Goal: Information Seeking & Learning: Learn about a topic

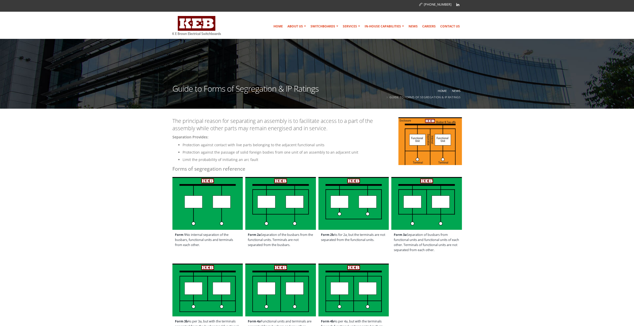
scroll to position [3, 0]
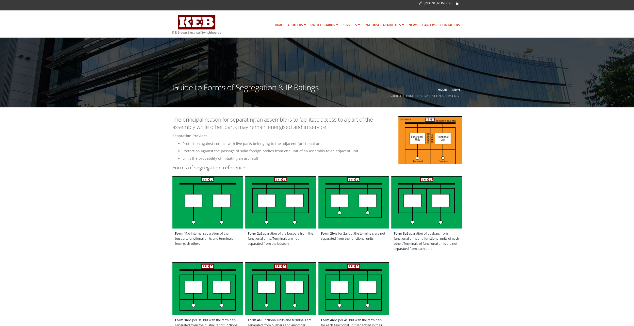
drag, startPoint x: 79, startPoint y: 123, endPoint x: 79, endPoint y: 128, distance: 4.1
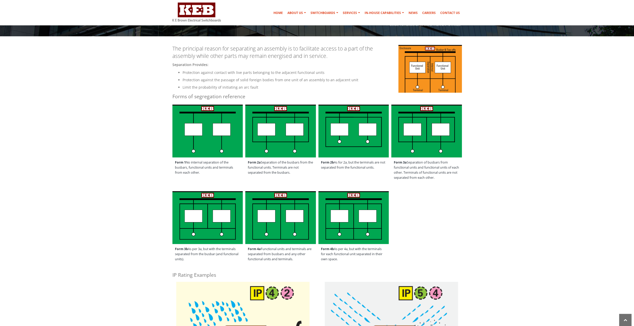
drag, startPoint x: 88, startPoint y: 128, endPoint x: 88, endPoint y: 138, distance: 10.2
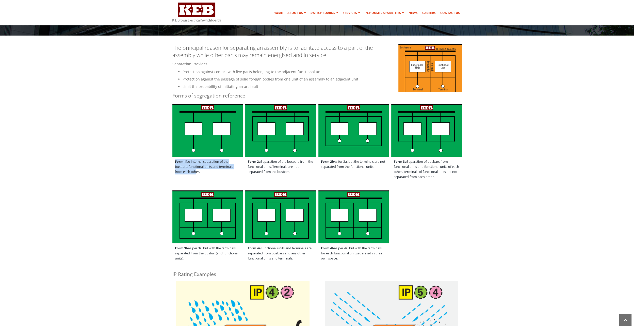
drag, startPoint x: 192, startPoint y: 169, endPoint x: 175, endPoint y: 162, distance: 19.1
click at [175, 162] on span "Form 1 No internal separation of the busbars, functional units and terminals fr…" at bounding box center [208, 167] width 71 height 20
drag, startPoint x: 175, startPoint y: 162, endPoint x: 203, endPoint y: 170, distance: 29.1
click at [203, 170] on span "Form 1 No internal separation of the busbars, functional units and terminals fr…" at bounding box center [208, 167] width 71 height 20
drag, startPoint x: 201, startPoint y: 171, endPoint x: 173, endPoint y: 163, distance: 29.1
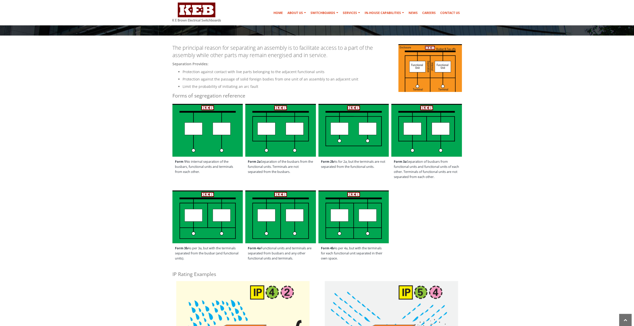
click at [173, 163] on span "Form 1 No internal separation of the busbars, functional units and terminals fr…" at bounding box center [208, 167] width 71 height 20
drag, startPoint x: 173, startPoint y: 163, endPoint x: 167, endPoint y: 161, distance: 6.6
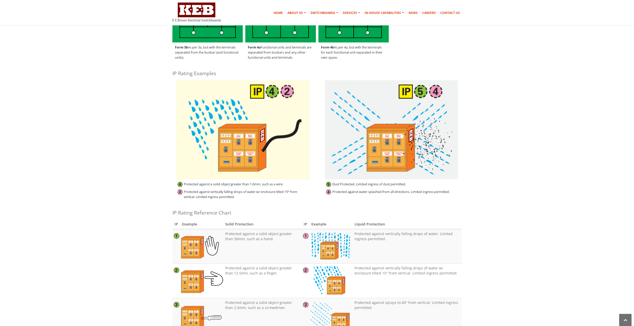
scroll to position [277, 0]
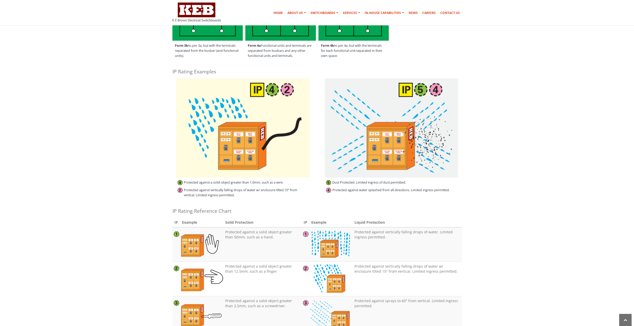
drag, startPoint x: 134, startPoint y: 182, endPoint x: 134, endPoint y: 175, distance: 6.6
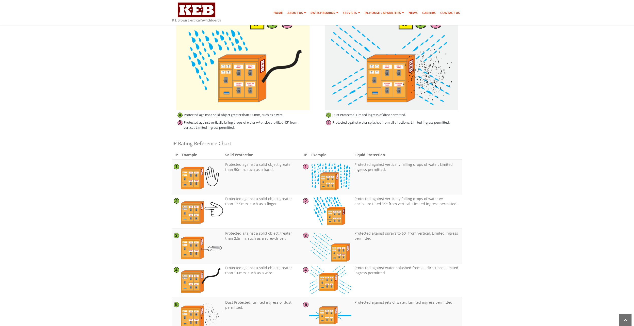
scroll to position [412, 0]
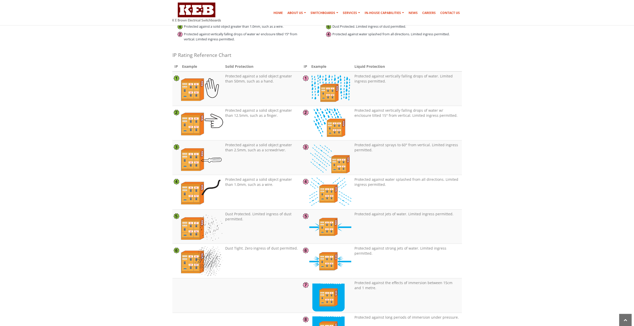
drag, startPoint x: 96, startPoint y: 192, endPoint x: 95, endPoint y: 225, distance: 32.3
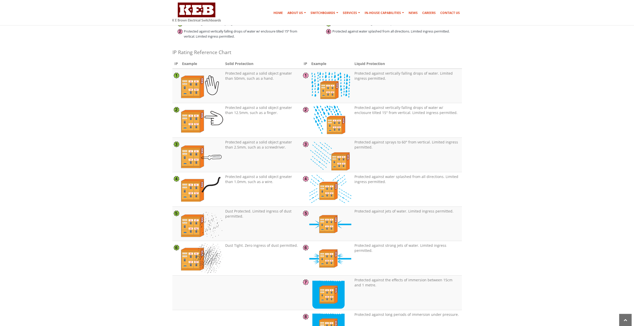
scroll to position [427, 0]
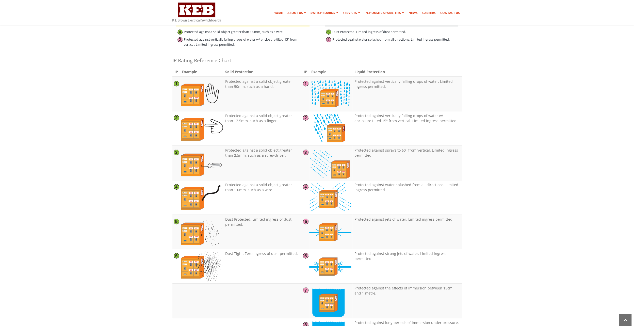
drag, startPoint x: 97, startPoint y: 192, endPoint x: 98, endPoint y: 182, distance: 10.5
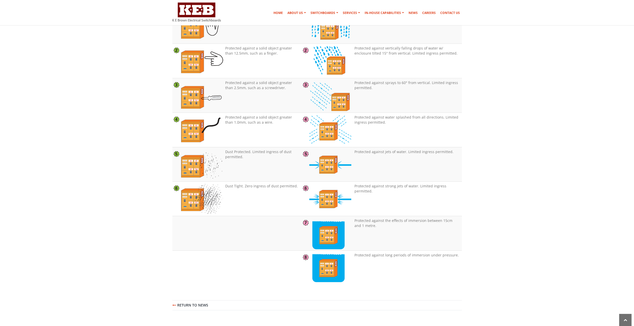
scroll to position [495, 0]
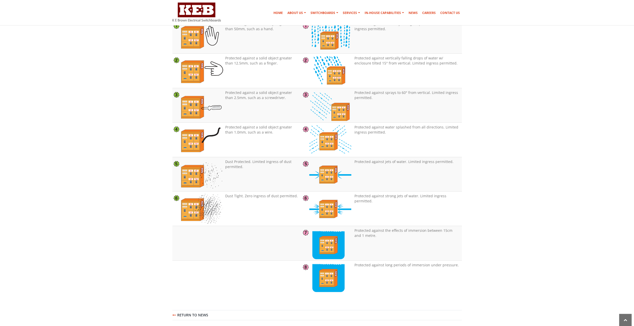
drag, startPoint x: 111, startPoint y: 74, endPoint x: 94, endPoint y: 40, distance: 37.8
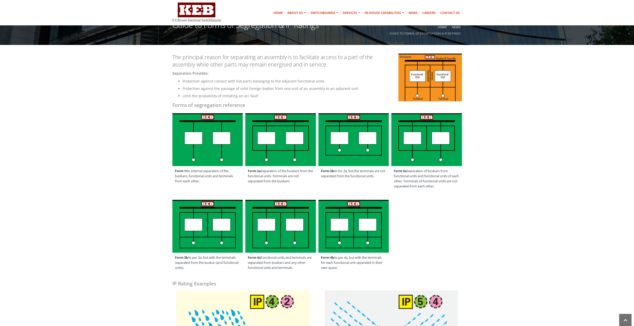
scroll to position [61, 0]
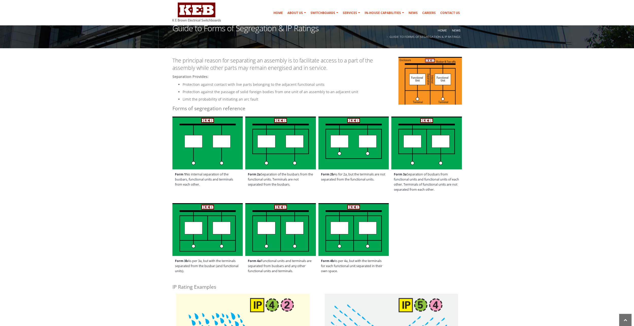
drag, startPoint x: 108, startPoint y: 95, endPoint x: 109, endPoint y: 83, distance: 11.3
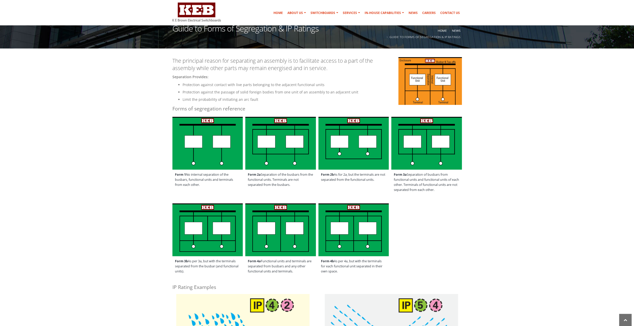
drag, startPoint x: 299, startPoint y: 183, endPoint x: 273, endPoint y: 182, distance: 26.2
click at [273, 182] on span "Form 2a Separation of the busbars from the functional units. Terminals are not …" at bounding box center [280, 180] width 71 height 20
click at [275, 182] on span "Form 2a Separation of the busbars from the functional units. Terminals are not …" at bounding box center [280, 180] width 71 height 20
click at [293, 185] on span "Form 2a Separation of the busbars from the functional units. Terminals are not …" at bounding box center [280, 180] width 71 height 20
drag, startPoint x: 293, startPoint y: 186, endPoint x: 267, endPoint y: 178, distance: 26.9
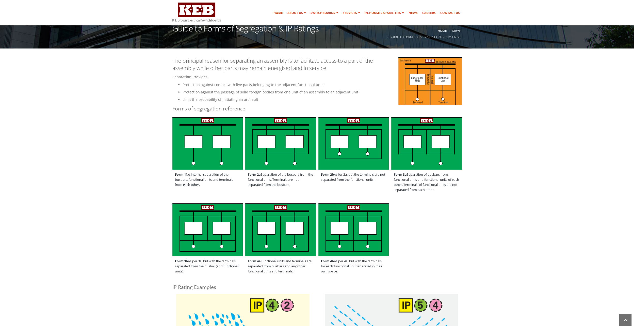
click at [267, 178] on span "Form 2a Separation of the busbars from the functional units. Terminals are not …" at bounding box center [280, 180] width 71 height 20
click at [265, 178] on span "Form 2a Separation of the busbars from the functional units. Terminals are not …" at bounding box center [280, 180] width 71 height 20
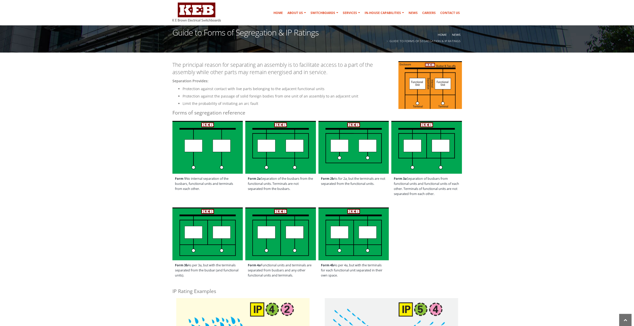
drag, startPoint x: 148, startPoint y: 83, endPoint x: 148, endPoint y: 76, distance: 7.6
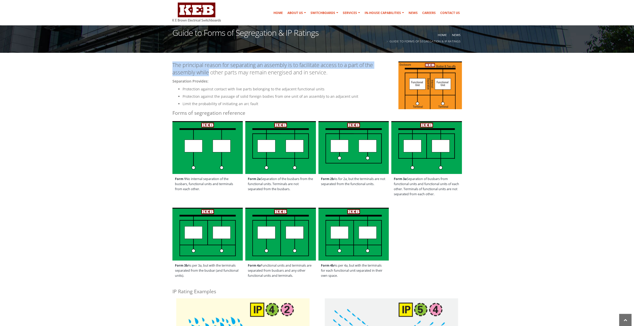
drag, startPoint x: 177, startPoint y: 68, endPoint x: 207, endPoint y: 70, distance: 30.1
click at [207, 70] on p "The principal reason for separating an assembly is to facilitate access to a pa…" at bounding box center [318, 68] width 290 height 15
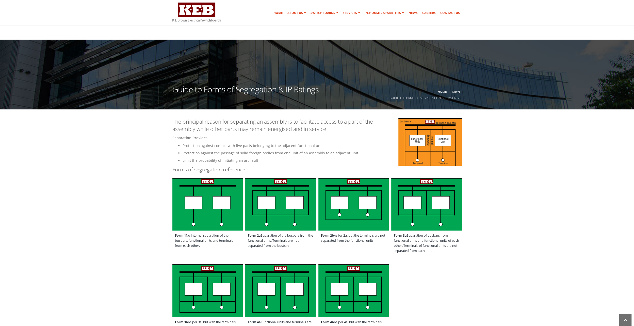
scroll to position [68, 0]
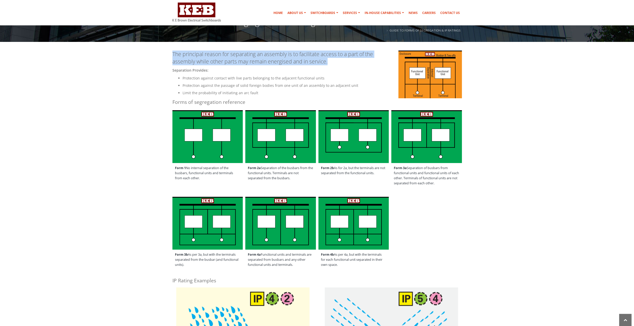
drag, startPoint x: 162, startPoint y: 53, endPoint x: 329, endPoint y: 61, distance: 167.9
drag, startPoint x: 329, startPoint y: 61, endPoint x: 321, endPoint y: 57, distance: 9.1
copy p "The principal reason for separating an assembly is to facilitate access to a pa…"
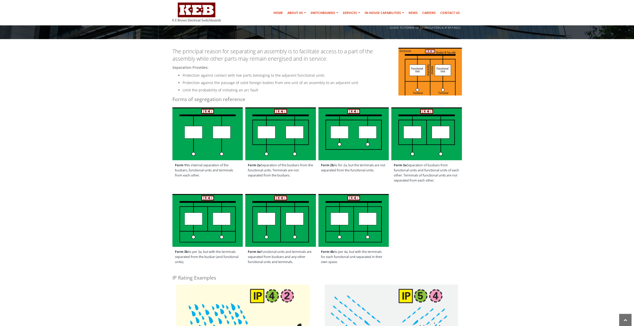
scroll to position [72, 0]
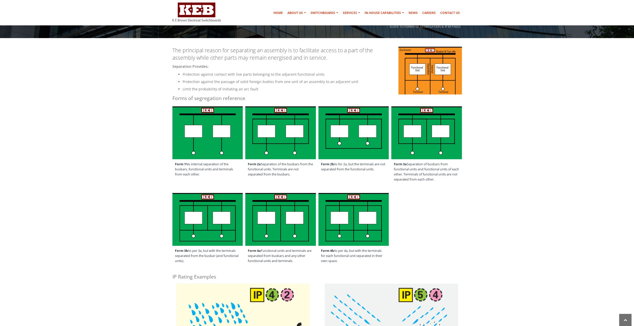
drag, startPoint x: 145, startPoint y: 109, endPoint x: 145, endPoint y: 120, distance: 10.9
drag, startPoint x: 137, startPoint y: 106, endPoint x: 137, endPoint y: 102, distance: 4.1
click at [411, 80] on img at bounding box center [431, 70] width 64 height 48
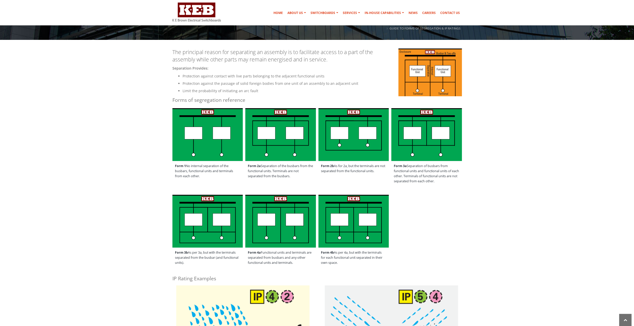
drag, startPoint x: 108, startPoint y: 98, endPoint x: 109, endPoint y: 90, distance: 8.2
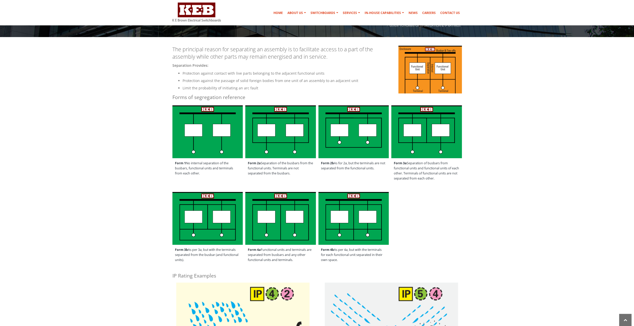
drag, startPoint x: 109, startPoint y: 95, endPoint x: 108, endPoint y: 105, distance: 9.9
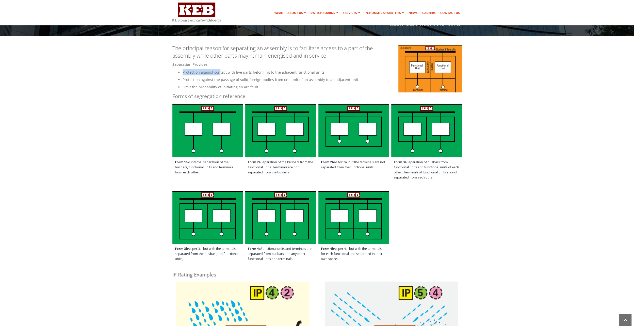
drag, startPoint x: 179, startPoint y: 71, endPoint x: 219, endPoint y: 72, distance: 40.4
click at [219, 72] on li "Protection against contact with live parts belonging to the adjacent functional…" at bounding box center [322, 72] width 279 height 6
click at [217, 79] on li "Protection against the passage of solid foreign bodies from one unit of an asse…" at bounding box center [322, 80] width 279 height 6
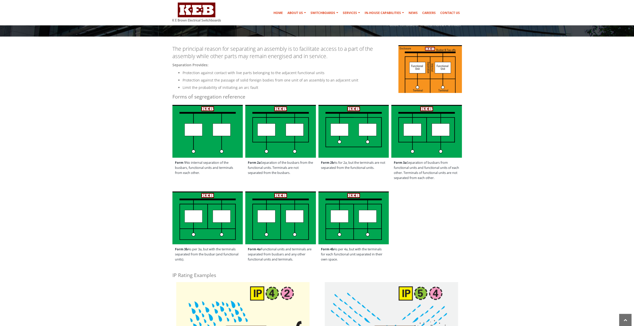
drag, startPoint x: 240, startPoint y: 85, endPoint x: 240, endPoint y: 79, distance: 6.1
drag, startPoint x: 182, startPoint y: 74, endPoint x: 319, endPoint y: 73, distance: 137.5
click at [319, 73] on ul "Protection against contact with live parts belonging to the adjacent functional…" at bounding box center [318, 80] width 290 height 21
drag, startPoint x: 319, startPoint y: 73, endPoint x: 232, endPoint y: 80, distance: 87.9
click at [232, 80] on li "Protection against the passage of solid foreign bodies from one unit of an asse…" at bounding box center [322, 80] width 279 height 6
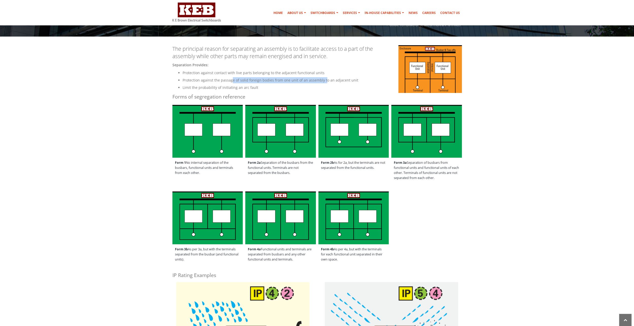
click at [232, 80] on li "Protection against the passage of solid foreign bodies from one unit of an asse…" at bounding box center [322, 80] width 279 height 6
click at [231, 80] on li "Protection against the passage of solid foreign bodies from one unit of an asse…" at bounding box center [322, 80] width 279 height 6
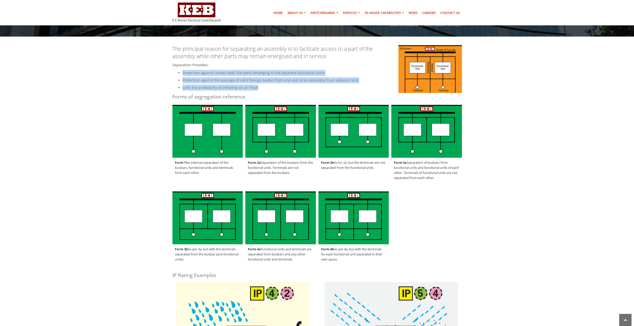
drag, startPoint x: 258, startPoint y: 88, endPoint x: 183, endPoint y: 71, distance: 77.4
click at [183, 71] on ul "Protection against contact with live parts belonging to the adjacent functional…" at bounding box center [318, 80] width 290 height 21
click at [183, 71] on li "Protection against contact with live parts belonging to the adjacent functional…" at bounding box center [322, 73] width 279 height 6
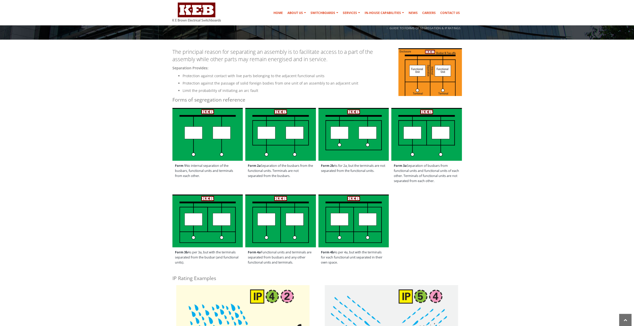
drag, startPoint x: 147, startPoint y: 90, endPoint x: 146, endPoint y: 81, distance: 9.3
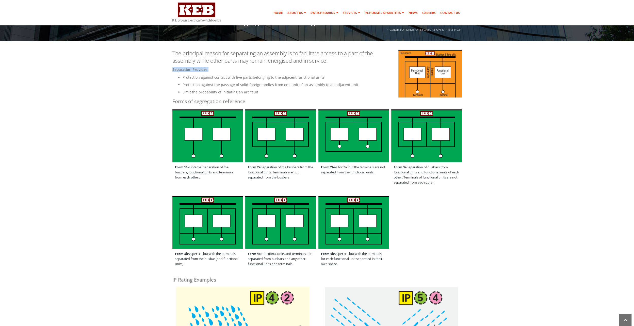
drag, startPoint x: 173, startPoint y: 70, endPoint x: 208, endPoint y: 70, distance: 35.1
click at [208, 70] on h5 "Separation provides:" at bounding box center [318, 69] width 290 height 5
drag, startPoint x: 208, startPoint y: 70, endPoint x: 204, endPoint y: 69, distance: 4.1
copy h5 "Separation provides:"
drag, startPoint x: 180, startPoint y: 78, endPoint x: 322, endPoint y: 78, distance: 141.5
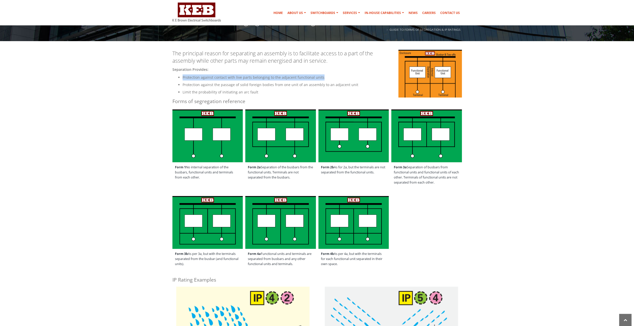
click at [322, 78] on li "Protection against contact with live parts belonging to the adjacent functional…" at bounding box center [322, 77] width 279 height 6
copy li "Protection against contact with live parts belonging to the adjacent functional…"
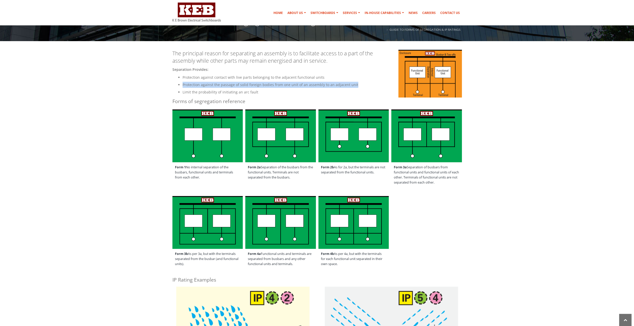
drag, startPoint x: 181, startPoint y: 86, endPoint x: 355, endPoint y: 85, distance: 173.8
click at [355, 85] on ul "Protection against contact with live parts belonging to the adjacent functional…" at bounding box center [318, 84] width 290 height 21
copy li "Protection against the passage of solid foreign bodies from one unit of an asse…"
click at [204, 88] on li "Protection against the passage of solid foreign bodies from one unit of an asse…" at bounding box center [322, 85] width 279 height 6
drag, startPoint x: 182, startPoint y: 92, endPoint x: 256, endPoint y: 94, distance: 73.7
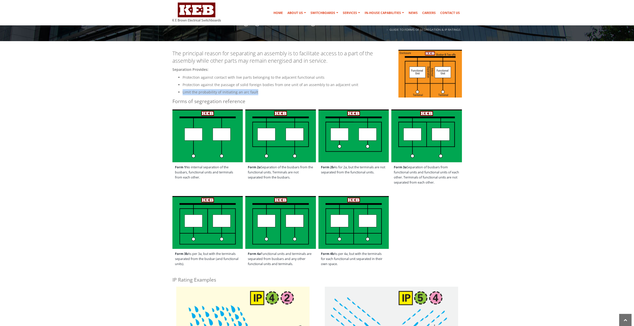
click at [256, 94] on li "Limit the probability of initiating an arc fault" at bounding box center [322, 92] width 279 height 6
copy li "Limit the probability of initiating an arc fault"
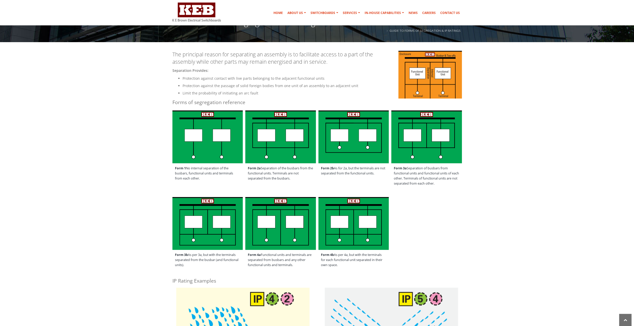
drag, startPoint x: 329, startPoint y: 73, endPoint x: 329, endPoint y: 66, distance: 7.1
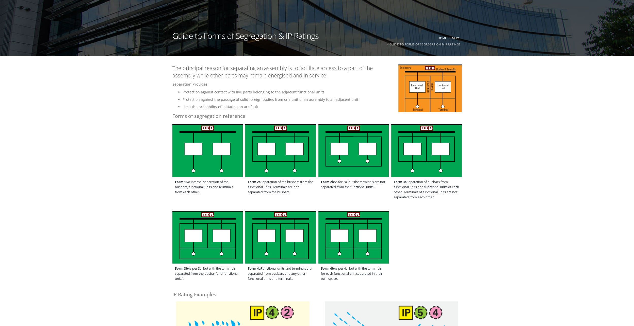
scroll to position [68, 0]
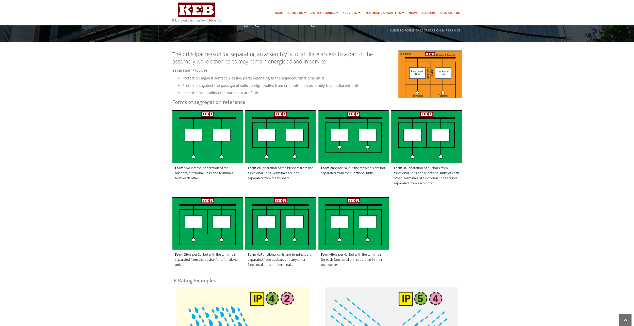
drag, startPoint x: 146, startPoint y: 132, endPoint x: 144, endPoint y: 141, distance: 9.3
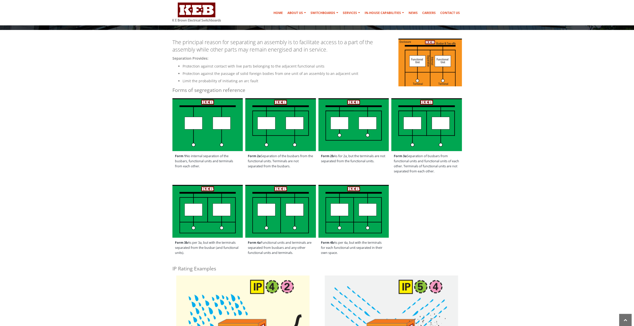
drag, startPoint x: 148, startPoint y: 103, endPoint x: 146, endPoint y: 121, distance: 17.7
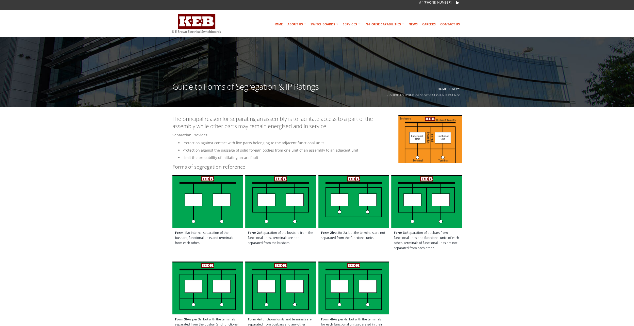
scroll to position [13, 0]
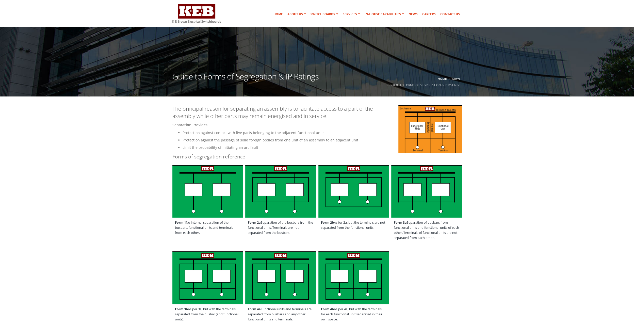
drag, startPoint x: 134, startPoint y: 129, endPoint x: 134, endPoint y: 149, distance: 20.6
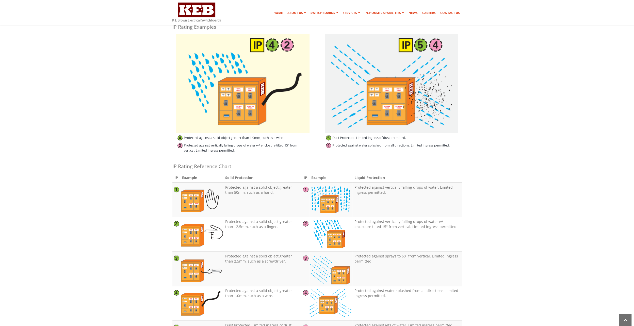
scroll to position [352, 0]
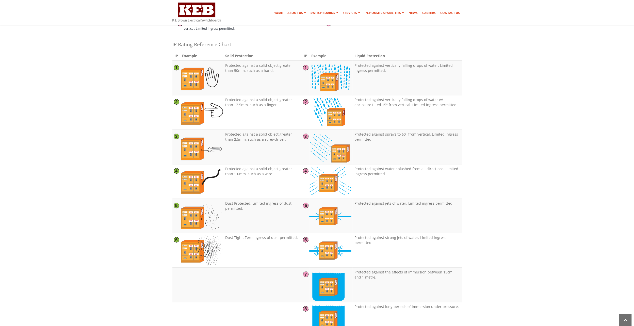
drag, startPoint x: 139, startPoint y: 77, endPoint x: 141, endPoint y: 92, distance: 15.1
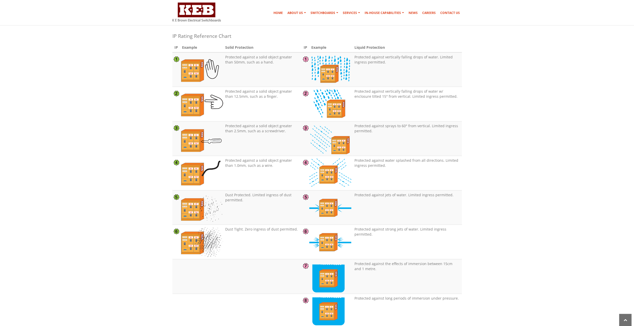
drag, startPoint x: 141, startPoint y: 92, endPoint x: 141, endPoint y: 103, distance: 10.7
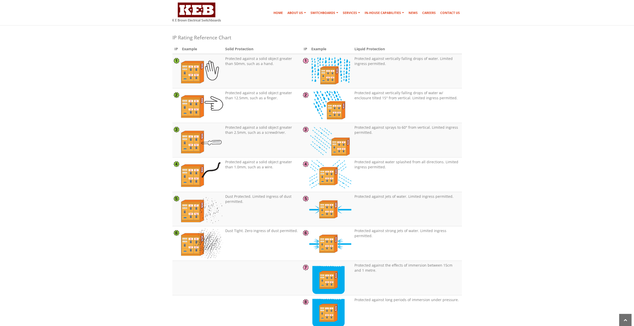
drag, startPoint x: 141, startPoint y: 99, endPoint x: 140, endPoint y: 95, distance: 4.6
drag, startPoint x: 244, startPoint y: 61, endPoint x: 219, endPoint y: 57, distance: 25.7
click at [219, 57] on tr "Protected against a solid object greater than 50mm, such as a hand. Protected a…" at bounding box center [318, 71] width 290 height 35
drag, startPoint x: 219, startPoint y: 57, endPoint x: 234, endPoint y: 64, distance: 16.1
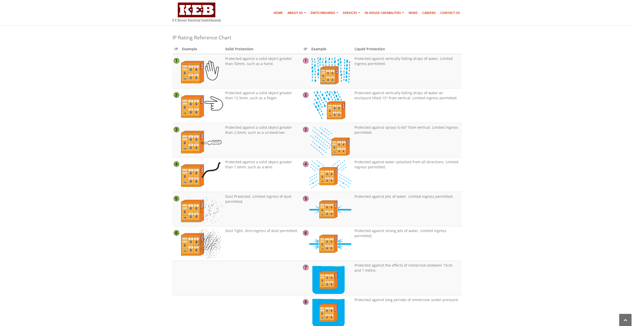
click at [234, 64] on td "Protected against a solid object greater than 50mm, such as a hand." at bounding box center [262, 71] width 79 height 35
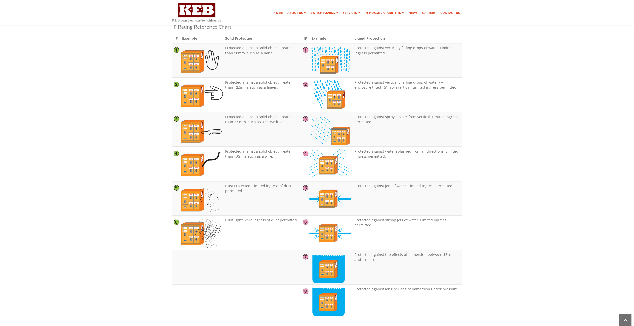
drag, startPoint x: 156, startPoint y: 118, endPoint x: 155, endPoint y: 123, distance: 6.0
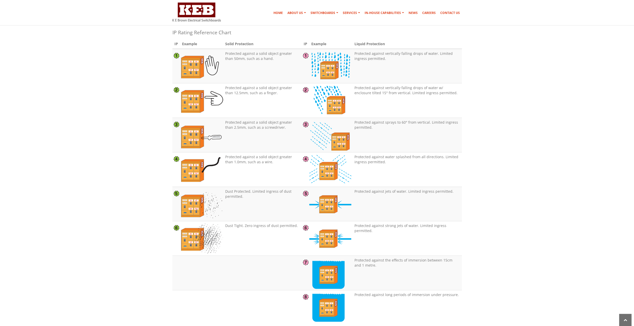
drag, startPoint x: 155, startPoint y: 122, endPoint x: 155, endPoint y: 113, distance: 8.9
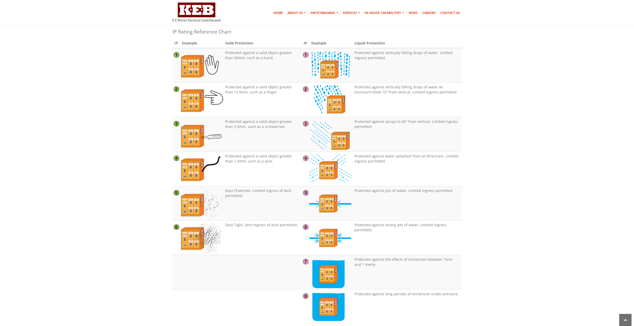
drag, startPoint x: 154, startPoint y: 115, endPoint x: 154, endPoint y: 120, distance: 4.9
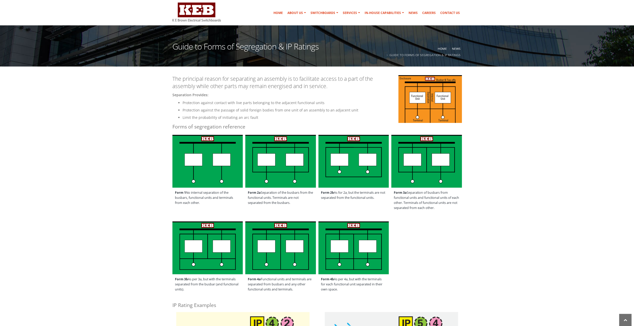
scroll to position [0, 0]
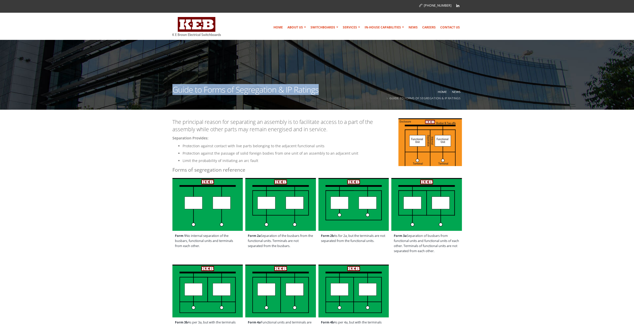
drag, startPoint x: 230, startPoint y: 89, endPoint x: 326, endPoint y: 88, distance: 96.1
click at [326, 88] on div "Guide to Forms of Segregation & IP Ratings Home News Guide to Forms of Segregat…" at bounding box center [317, 90] width 297 height 9
copy h1 "Guide to Forms of Segregation & IP Ratings"
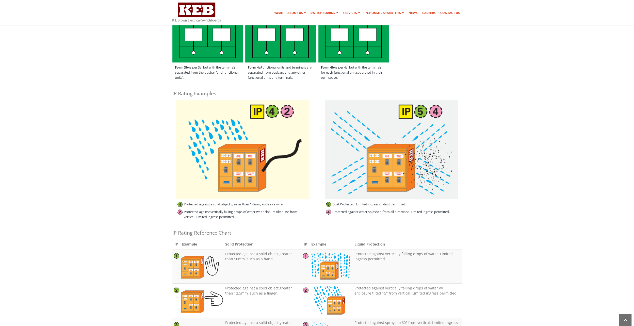
scroll to position [271, 0]
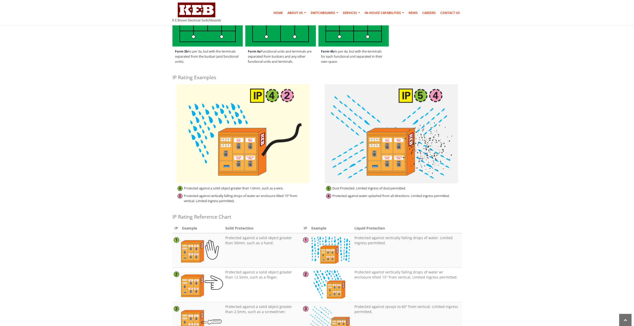
click at [212, 136] on img at bounding box center [242, 133] width 133 height 99
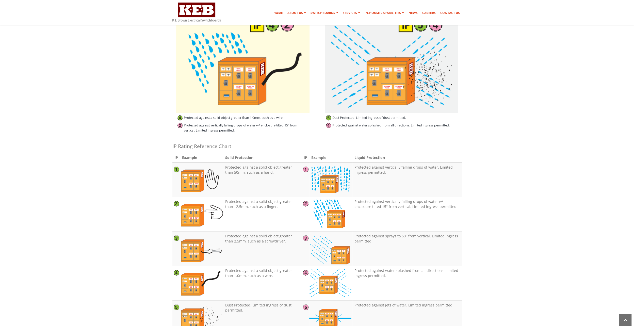
drag, startPoint x: 149, startPoint y: 120, endPoint x: 148, endPoint y: 133, distance: 12.8
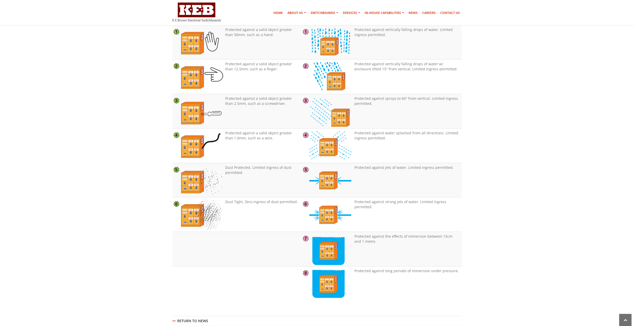
scroll to position [481, 0]
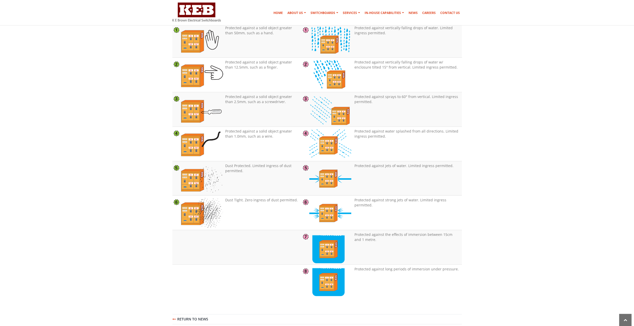
drag, startPoint x: 153, startPoint y: 104, endPoint x: 161, endPoint y: 139, distance: 36.0
drag, startPoint x: 228, startPoint y: 201, endPoint x: 287, endPoint y: 201, distance: 59.2
click at [287, 201] on td "Dust Tight. Zero ingress of dust permitted." at bounding box center [262, 212] width 79 height 35
drag, startPoint x: 372, startPoint y: 274, endPoint x: 452, endPoint y: 273, distance: 80.0
click at [452, 273] on td "Protected against long periods of immersion under pressure." at bounding box center [407, 281] width 109 height 34
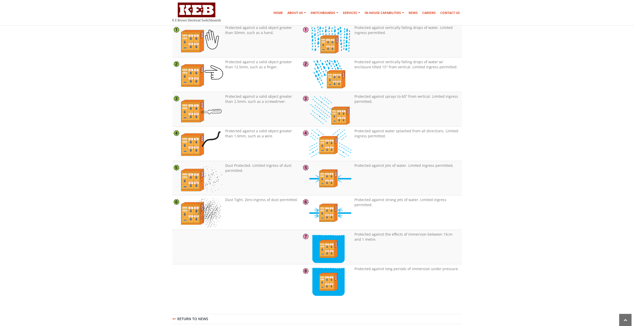
click at [452, 273] on td "Protected against long periods of immersion under pressure." at bounding box center [407, 281] width 109 height 34
click at [422, 272] on td "Protected against long periods of immersion under pressure." at bounding box center [407, 281] width 109 height 34
drag, startPoint x: 256, startPoint y: 204, endPoint x: 263, endPoint y: 205, distance: 7.4
click at [263, 205] on td "Dust Tight. Zero ingress of dust permitted." at bounding box center [262, 212] width 79 height 35
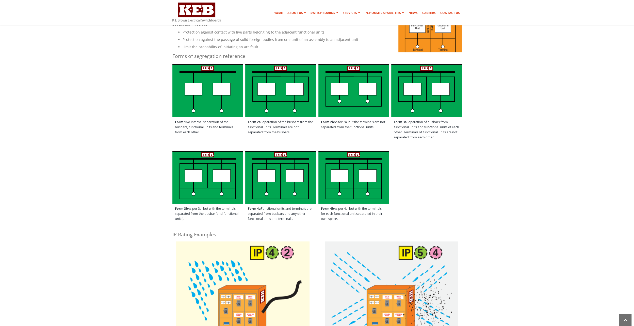
scroll to position [75, 0]
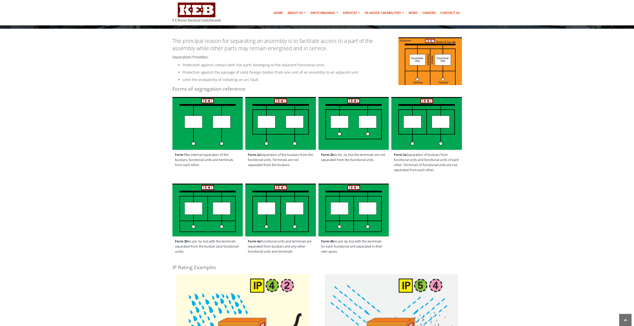
drag, startPoint x: 137, startPoint y: 107, endPoint x: 138, endPoint y: 122, distance: 15.5
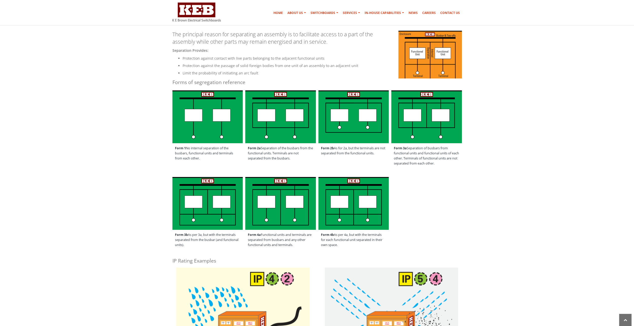
drag, startPoint x: 138, startPoint y: 122, endPoint x: 137, endPoint y: 137, distance: 14.5
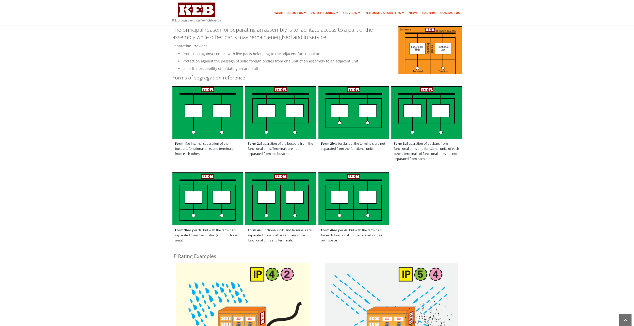
drag, startPoint x: 136, startPoint y: 131, endPoint x: 133, endPoint y: 142, distance: 11.0
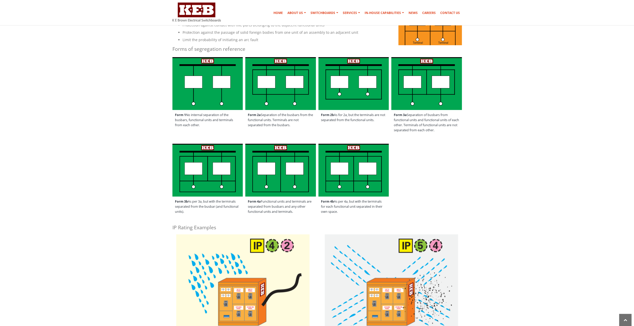
drag, startPoint x: 132, startPoint y: 178, endPoint x: 132, endPoint y: 187, distance: 8.7
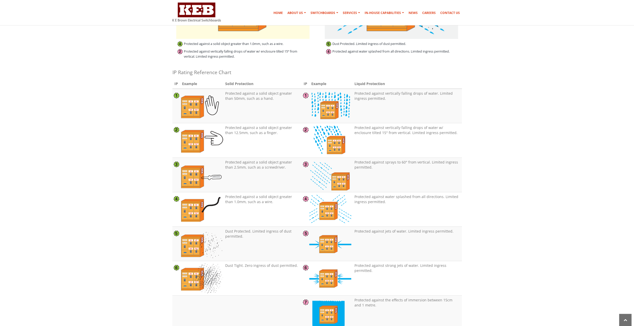
scroll to position [416, 0]
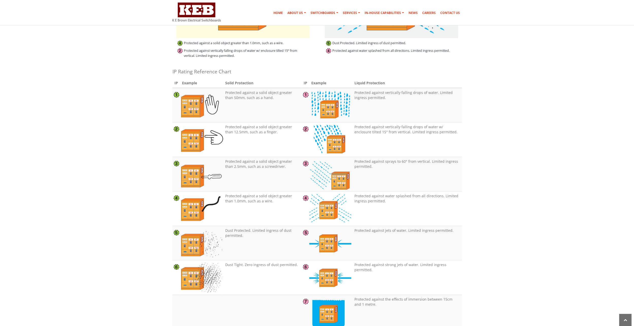
drag, startPoint x: 157, startPoint y: 90, endPoint x: 158, endPoint y: 97, distance: 7.2
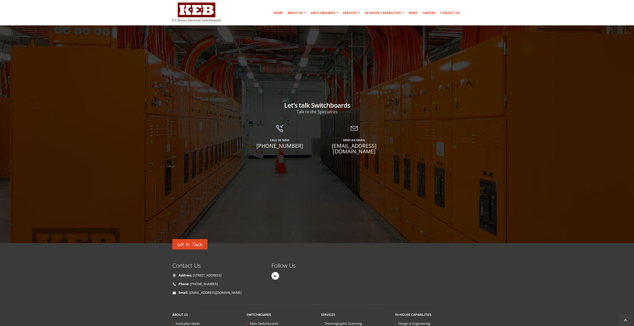
scroll to position [881, 0]
